Goal: Find specific page/section: Find specific page/section

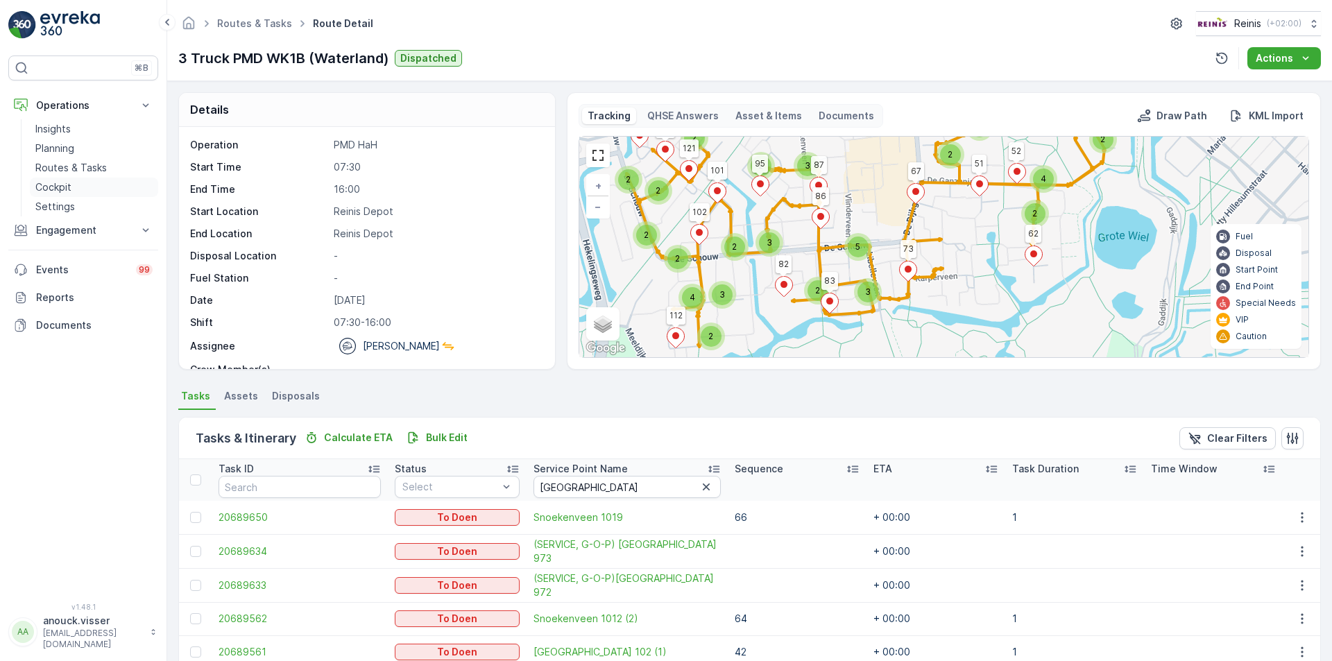
click at [85, 182] on link "Cockpit" at bounding box center [94, 187] width 128 height 19
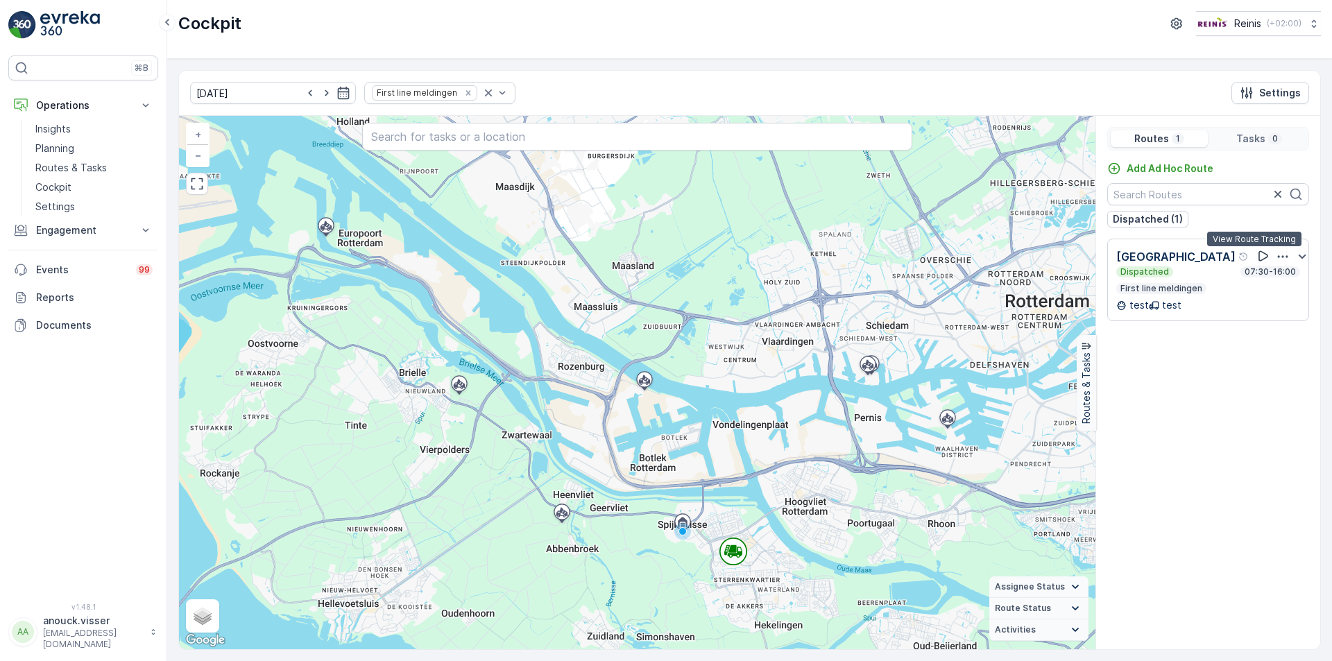
click at [1256, 255] on icon at bounding box center [1263, 256] width 14 height 14
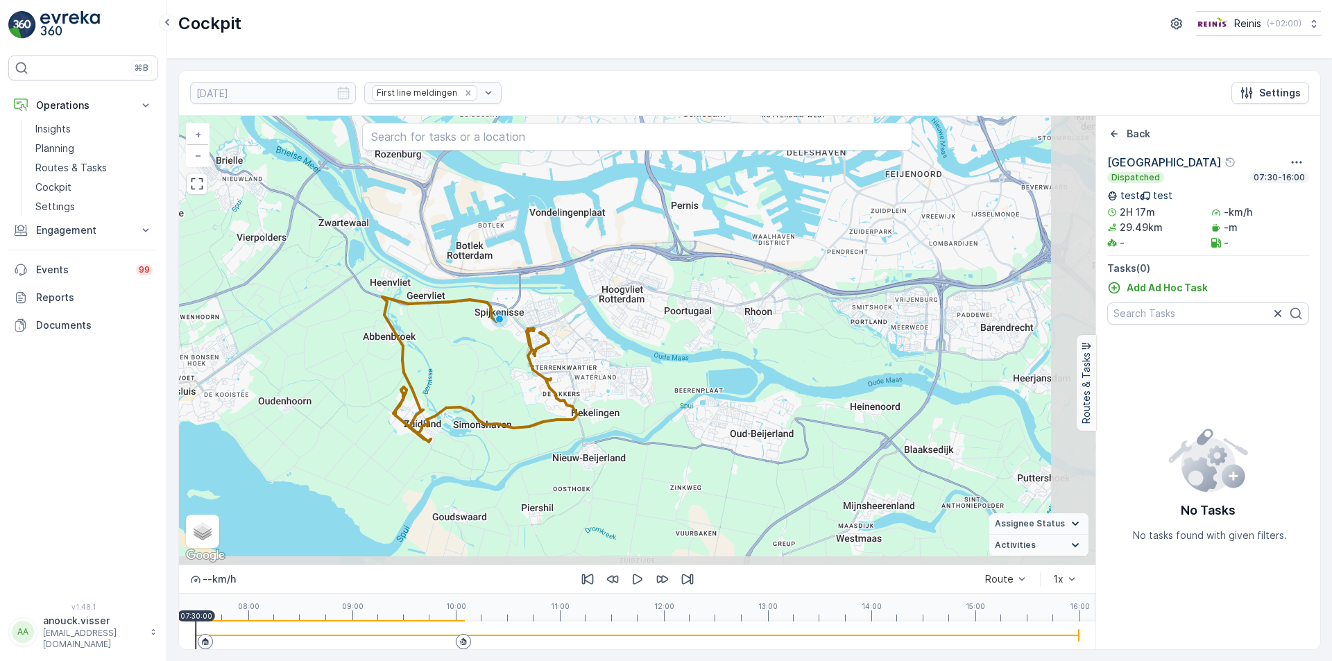
drag, startPoint x: 731, startPoint y: 486, endPoint x: 550, endPoint y: 276, distance: 276.9
click at [550, 276] on div "+ − Satellite Roadmap Terrain Hybrid Leaflet Keyboard shortcuts Map Data Map da…" at bounding box center [637, 340] width 916 height 449
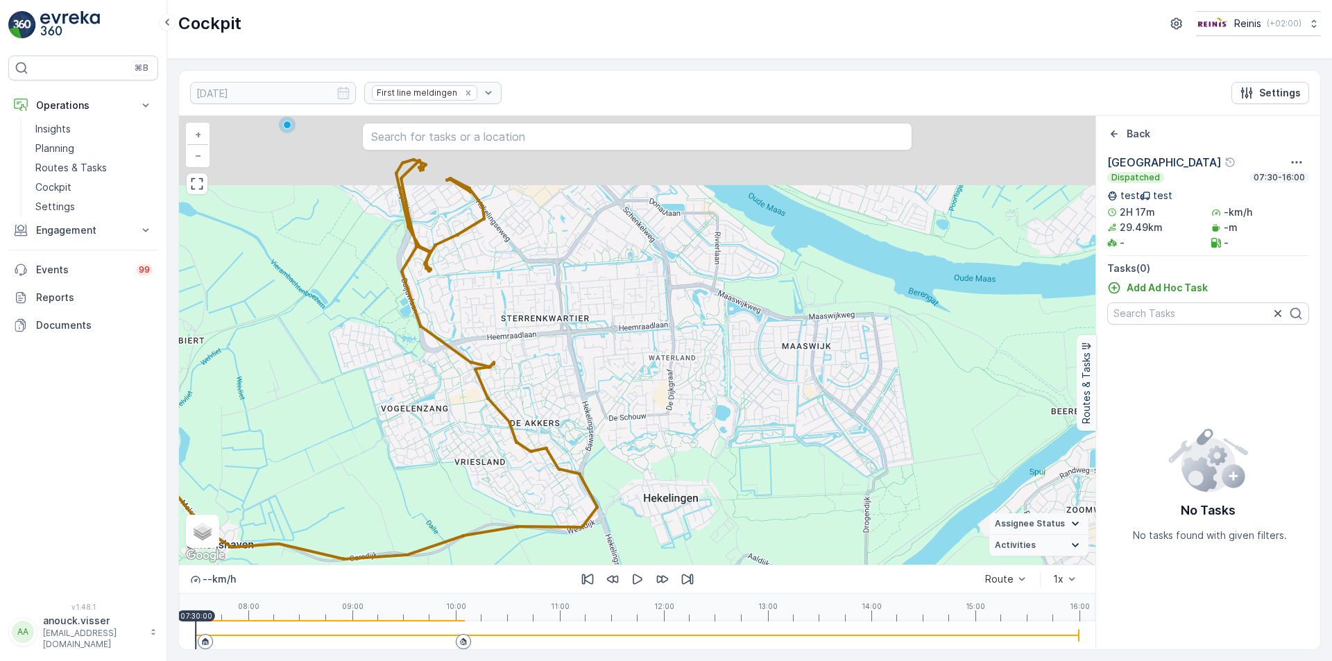
drag, startPoint x: 572, startPoint y: 406, endPoint x: 570, endPoint y: 461, distance: 54.1
click at [570, 461] on div "+ − Satellite Roadmap Terrain Hybrid Leaflet Keyboard shortcuts Map Data Map da…" at bounding box center [637, 340] width 916 height 449
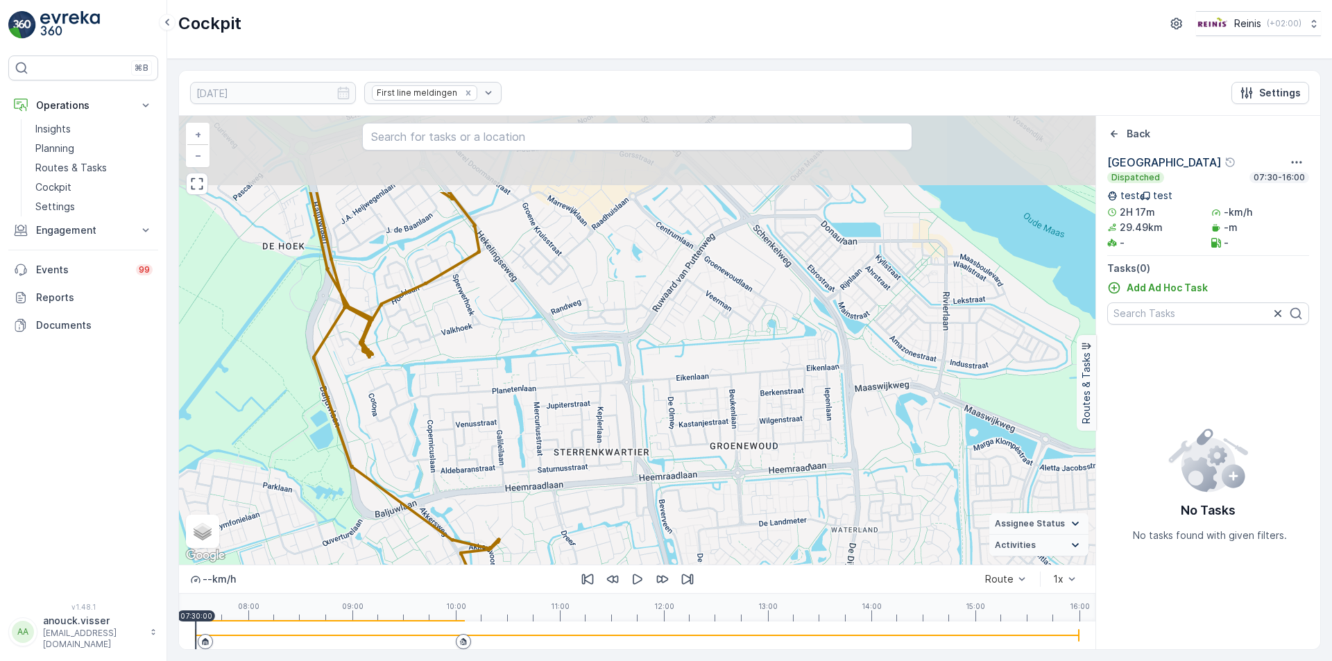
drag, startPoint x: 470, startPoint y: 313, endPoint x: 503, endPoint y: 434, distance: 125.7
click at [503, 434] on div "+ − Satellite Roadmap Terrain Hybrid Leaflet Keyboard shortcuts Map Data Map da…" at bounding box center [637, 340] width 916 height 449
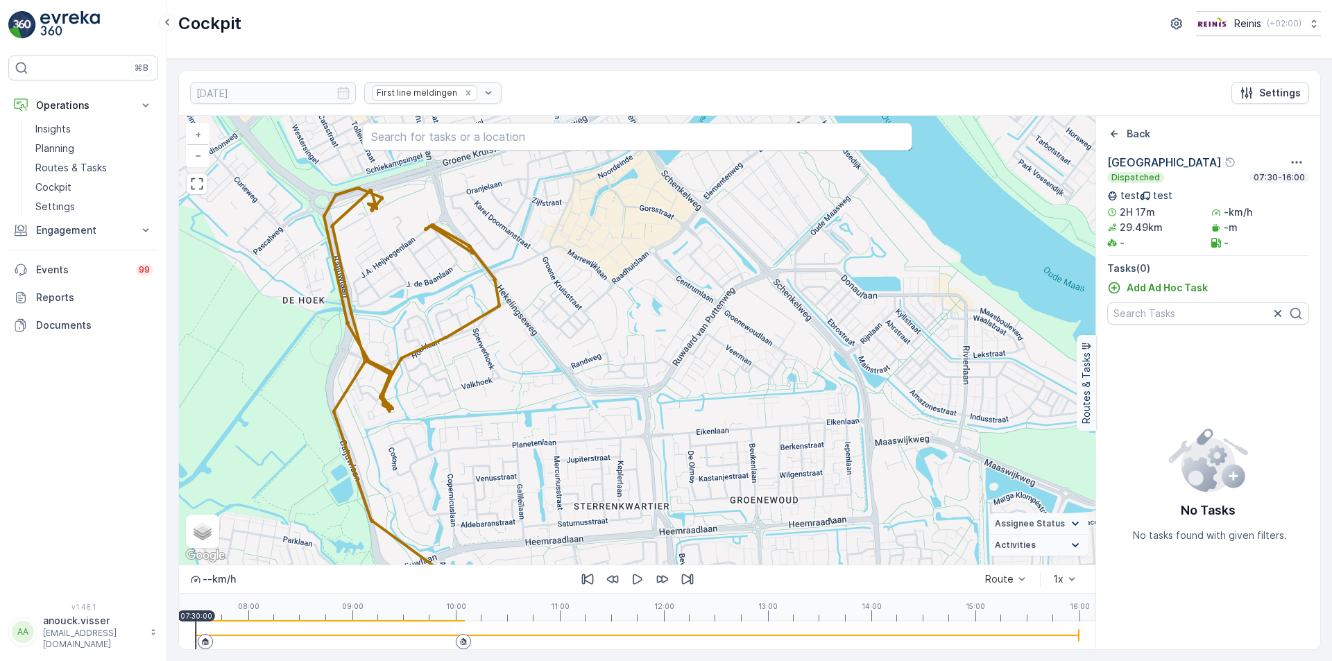
drag, startPoint x: 474, startPoint y: 371, endPoint x: 501, endPoint y: 434, distance: 67.8
click at [501, 434] on div "+ − Satellite Roadmap Terrain Hybrid Leaflet Keyboard shortcuts Map Data Map da…" at bounding box center [637, 340] width 916 height 449
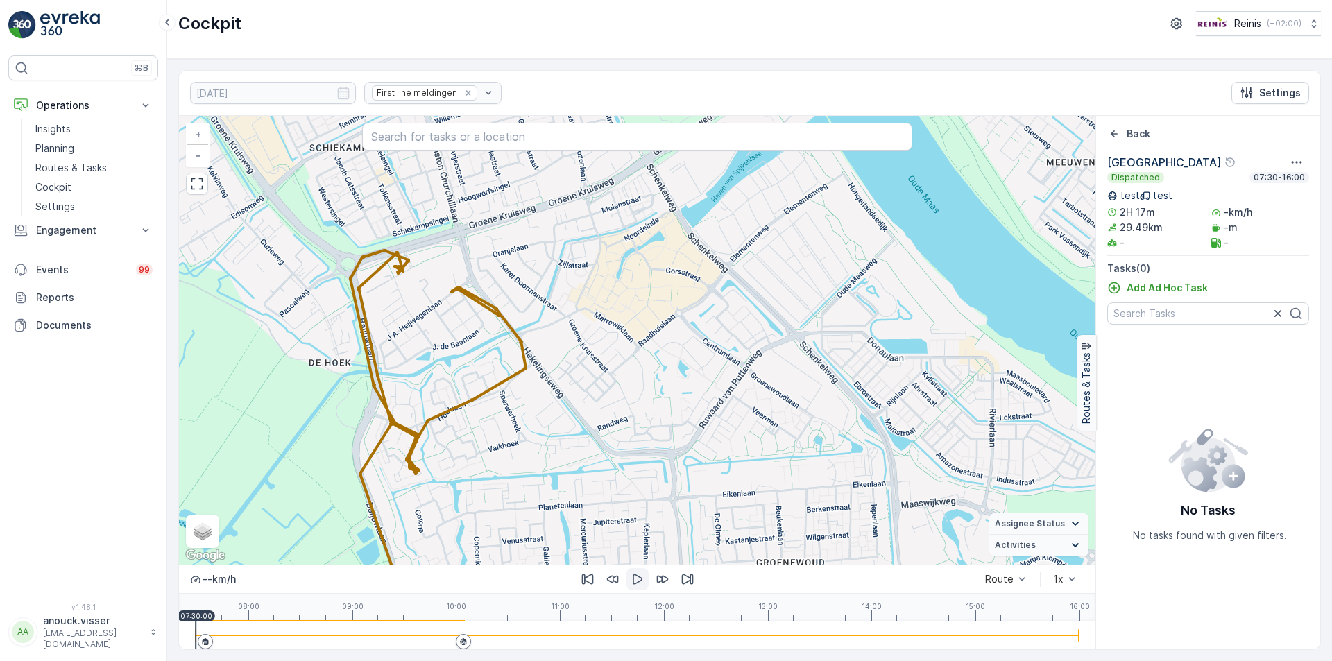
click at [636, 576] on icon "button" at bounding box center [638, 579] width 14 height 14
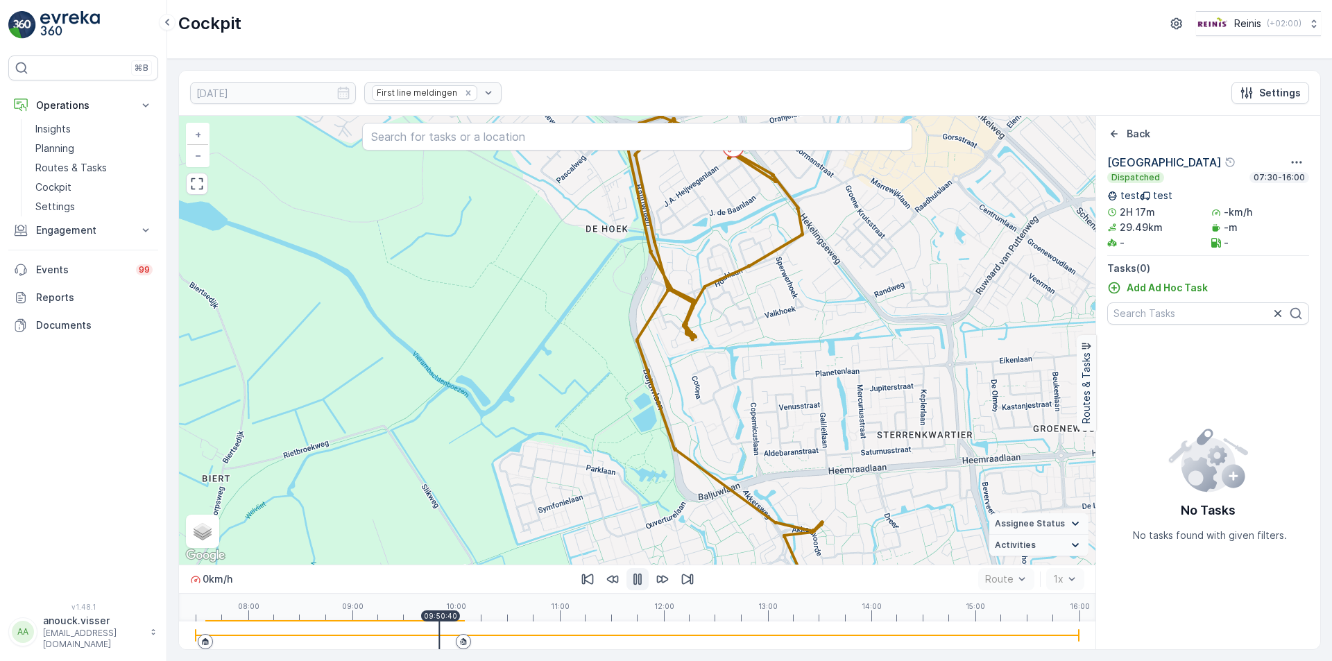
drag, startPoint x: 197, startPoint y: 630, endPoint x: 487, endPoint y: 585, distance: 293.4
click at [438, 602] on div "0 km/h Route 1x 08:00 09:00 10:00 11:00 12:00 13:00 14:00 15:00 16:00 09:50:40" at bounding box center [637, 607] width 916 height 85
